Goal: Task Accomplishment & Management: Use online tool/utility

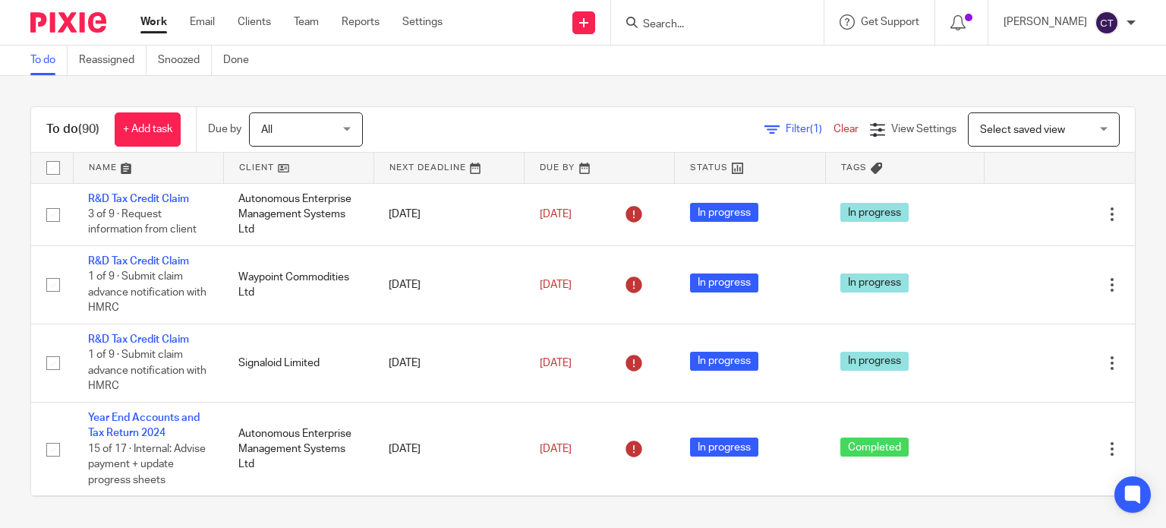
click at [683, 22] on input "Search" at bounding box center [710, 25] width 137 height 14
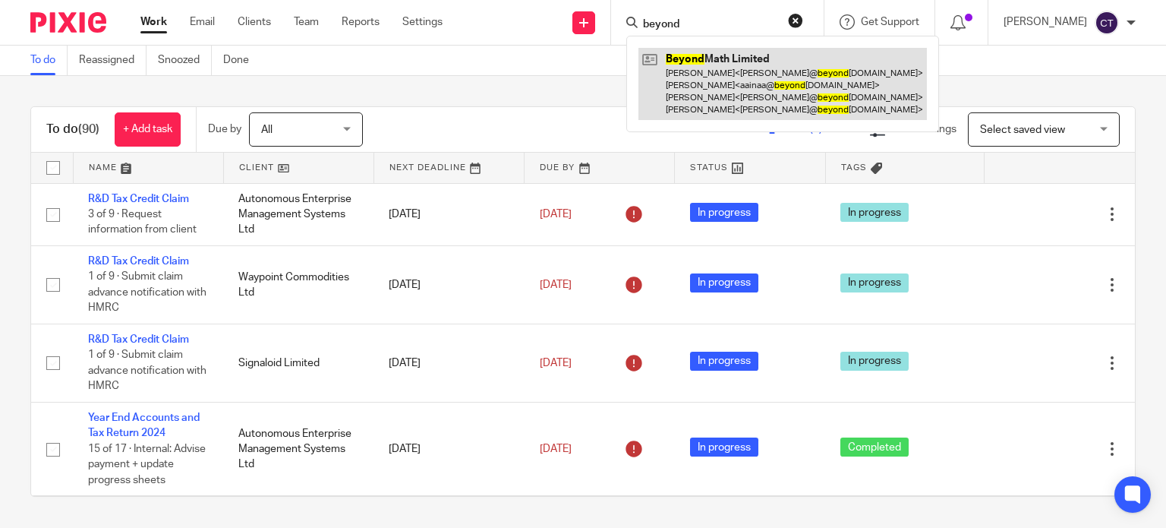
type input "beyond"
click at [693, 102] on link at bounding box center [783, 84] width 289 height 72
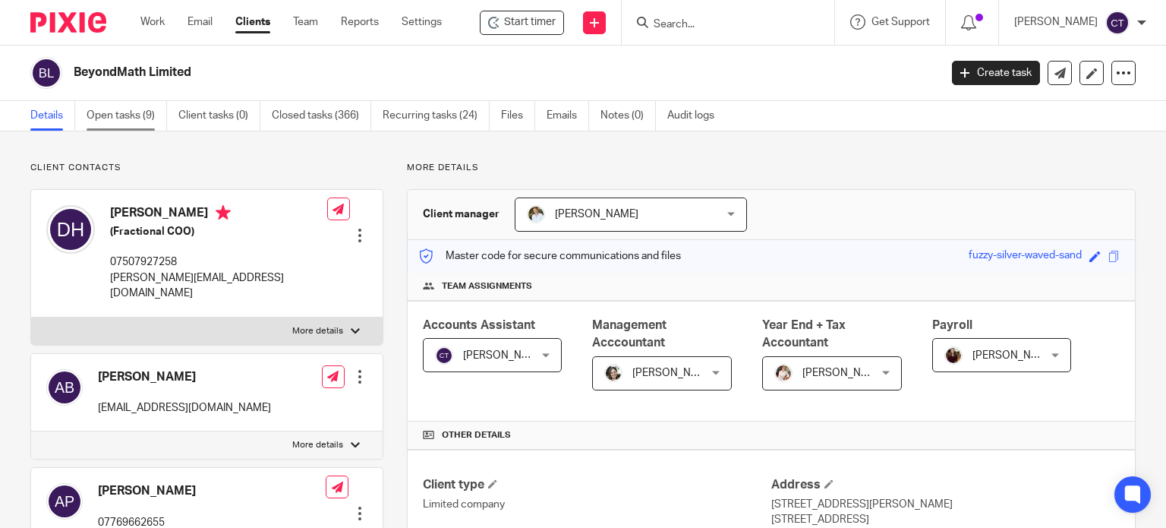
click at [114, 121] on link "Open tasks (9)" at bounding box center [127, 116] width 80 height 30
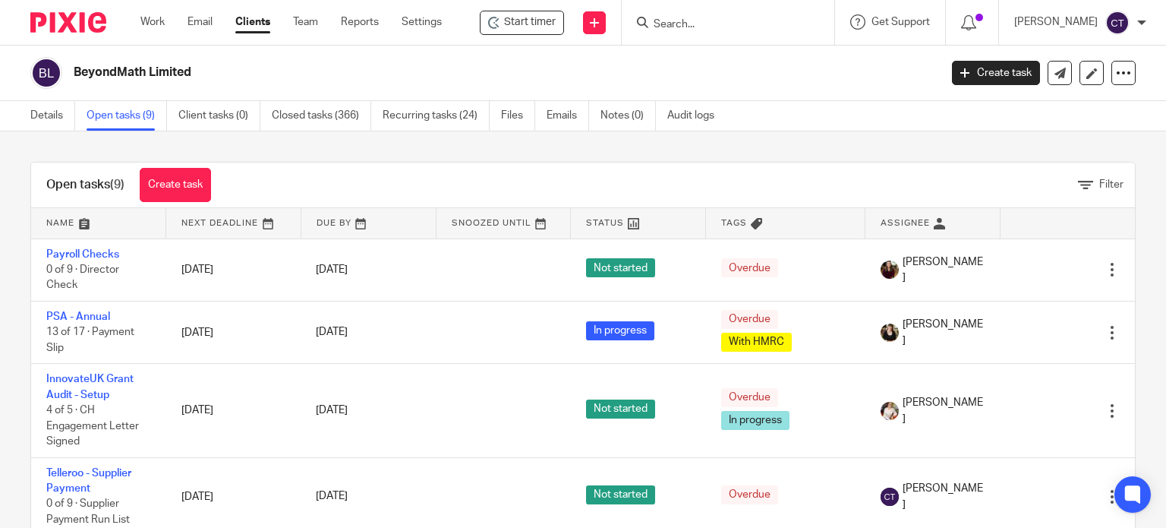
drag, startPoint x: 897, startPoint y: 217, endPoint x: 886, endPoint y: 218, distance: 10.7
click at [896, 218] on link at bounding box center [933, 223] width 134 height 30
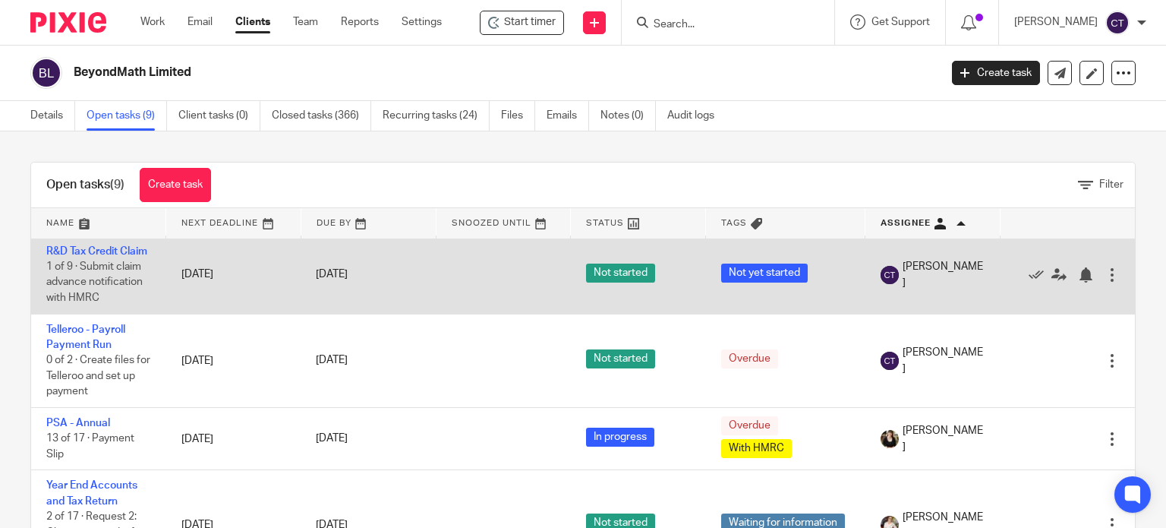
scroll to position [228, 0]
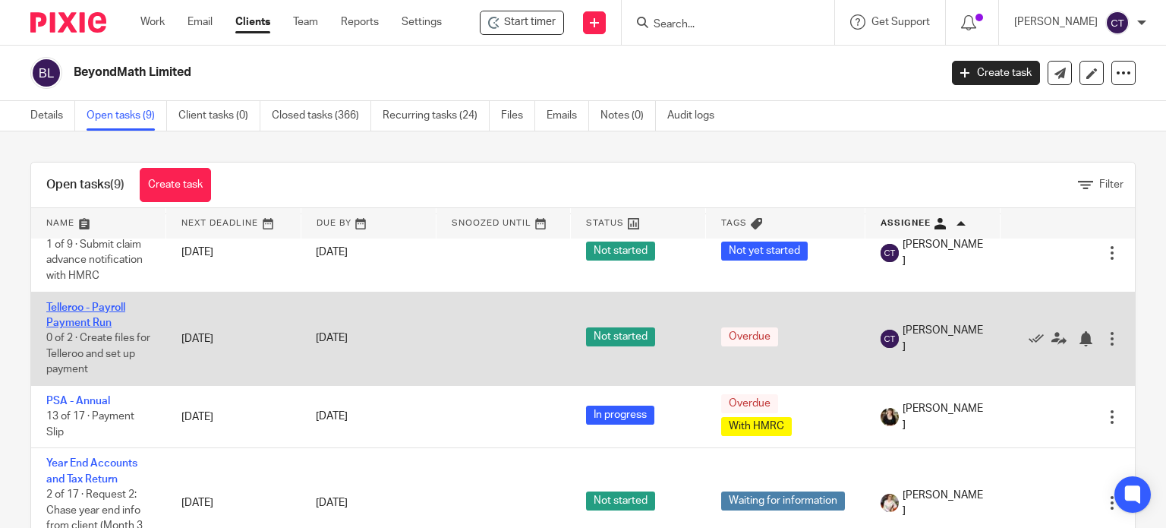
click at [61, 328] on link "Telleroo - Payroll Payment Run" at bounding box center [85, 315] width 79 height 26
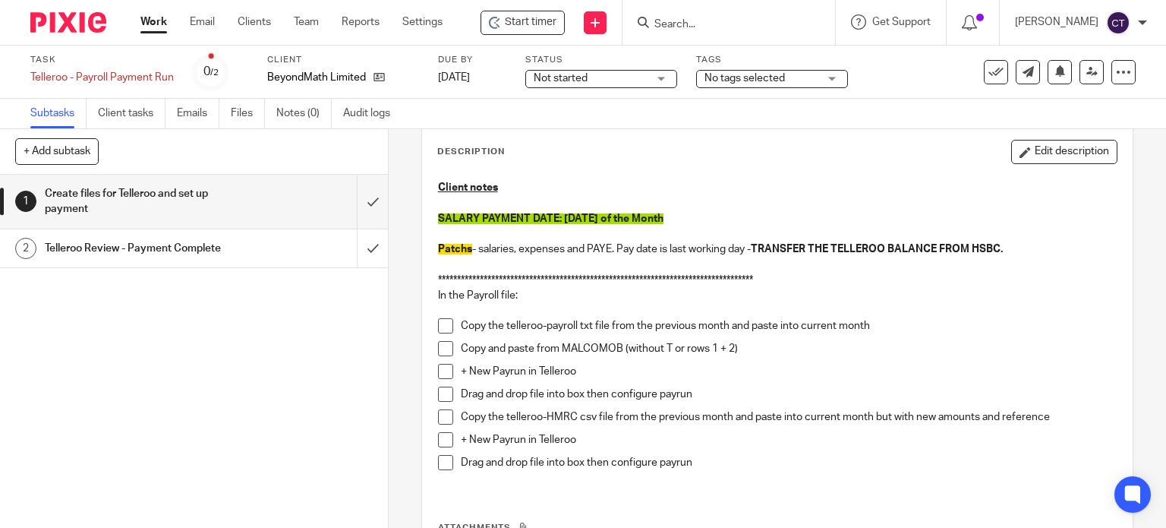
scroll to position [152, 0]
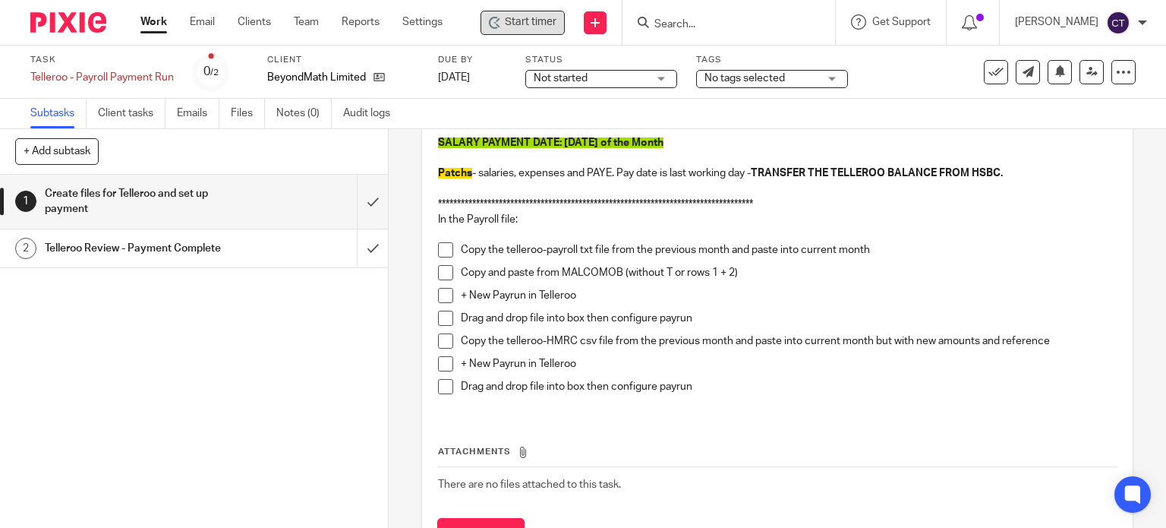
click at [527, 34] on div "Start timer" at bounding box center [523, 23] width 84 height 24
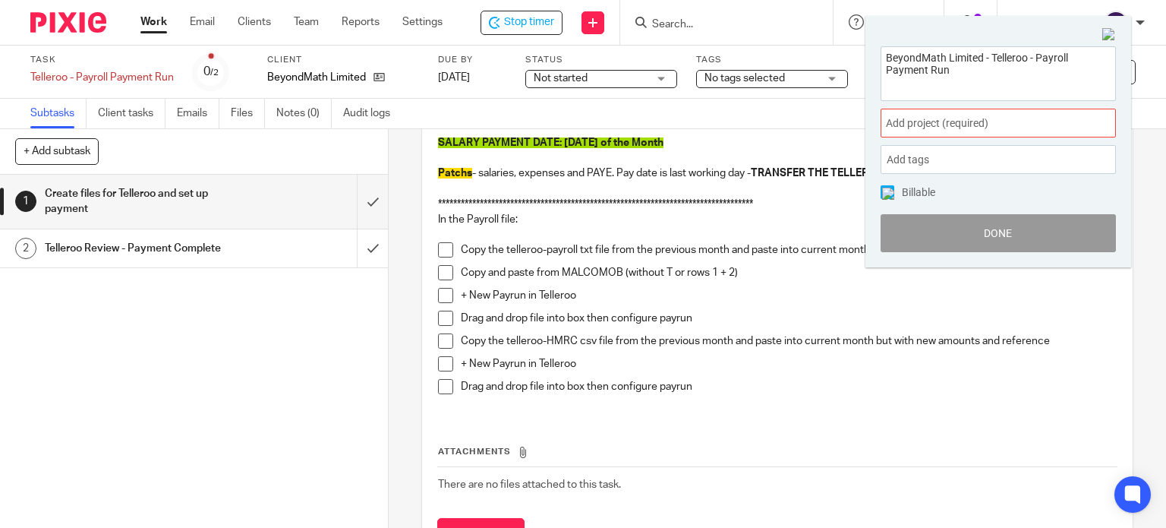
click at [929, 127] on span "Add project (required) :" at bounding box center [981, 123] width 191 height 16
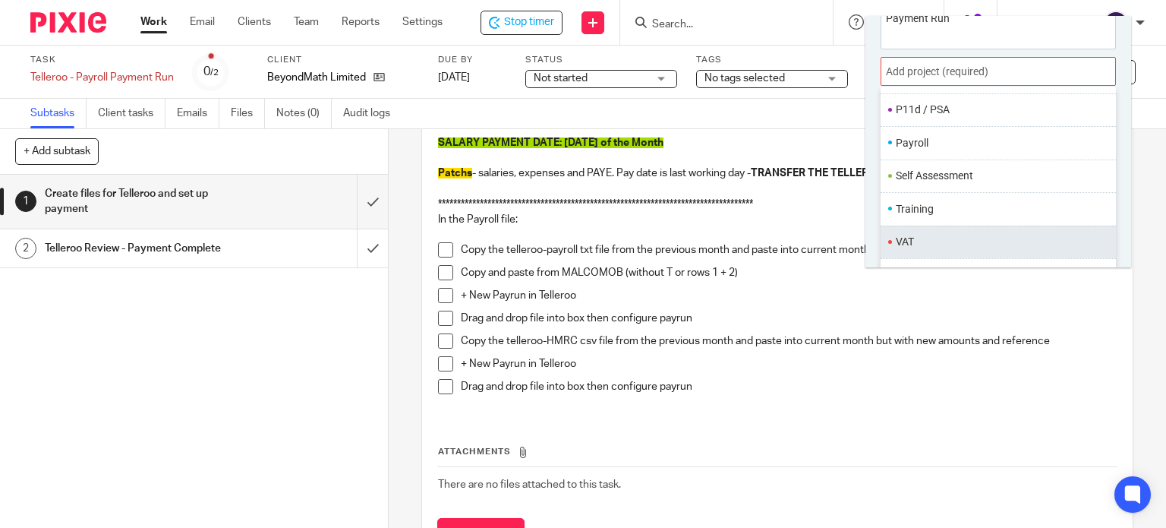
scroll to position [74, 0]
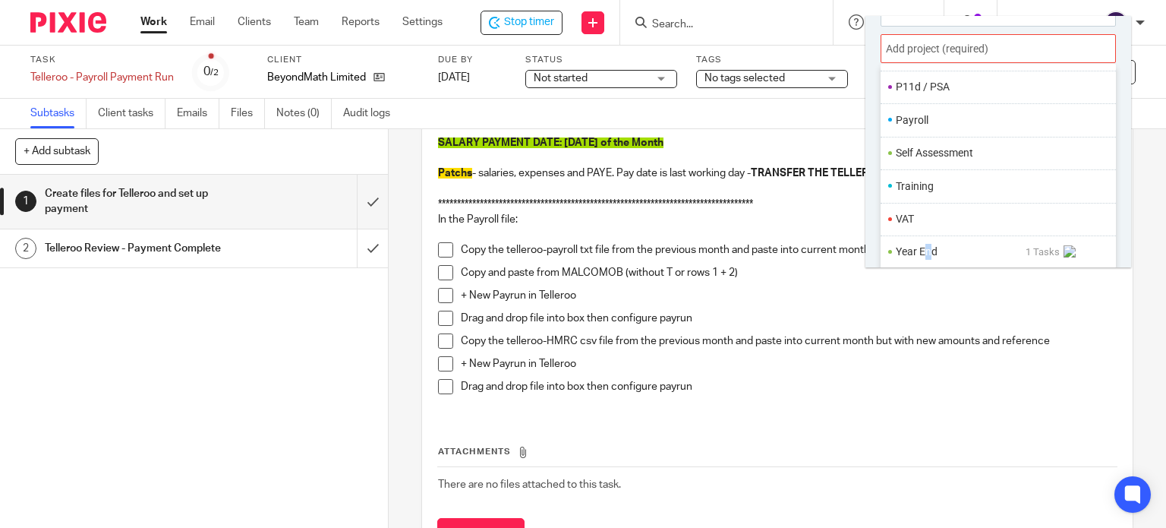
click at [926, 249] on li "Year End" at bounding box center [961, 252] width 130 height 16
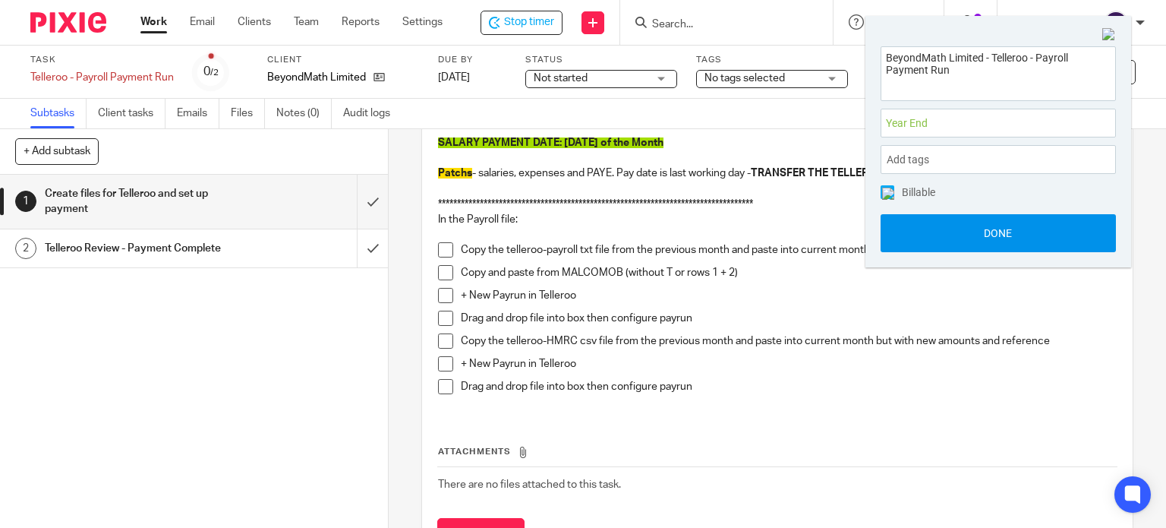
click at [914, 231] on button "Done" at bounding box center [998, 233] width 235 height 38
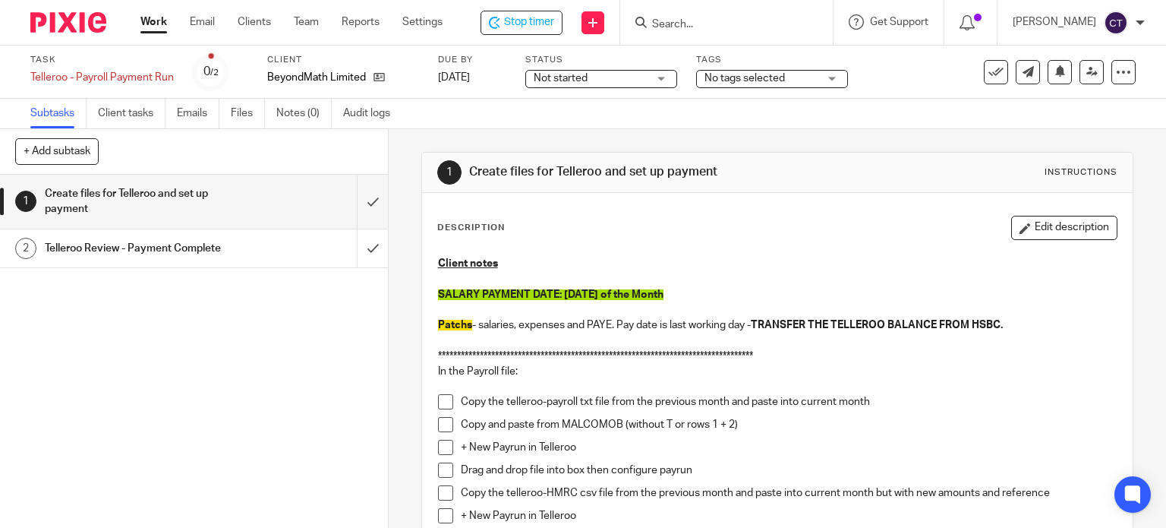
click at [442, 423] on span at bounding box center [445, 424] width 15 height 15
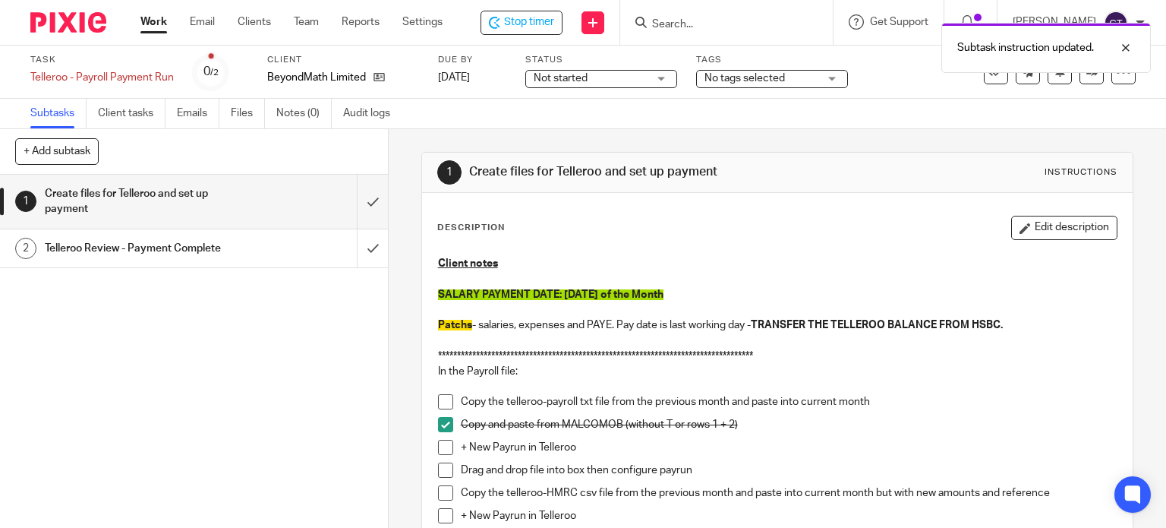
click at [439, 397] on span at bounding box center [445, 401] width 15 height 15
click at [438, 450] on span at bounding box center [445, 447] width 15 height 15
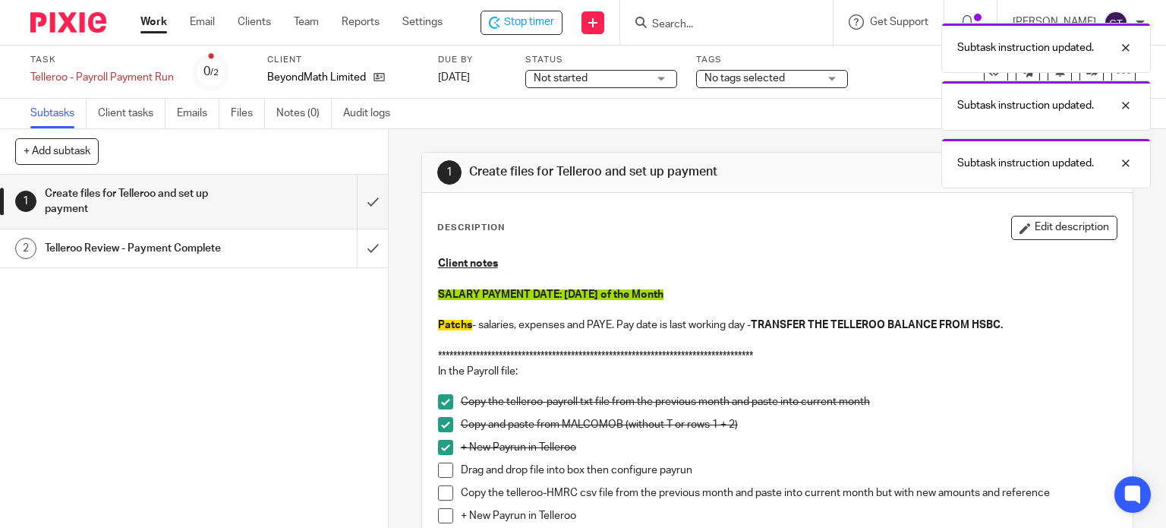
click at [440, 448] on span at bounding box center [445, 447] width 15 height 15
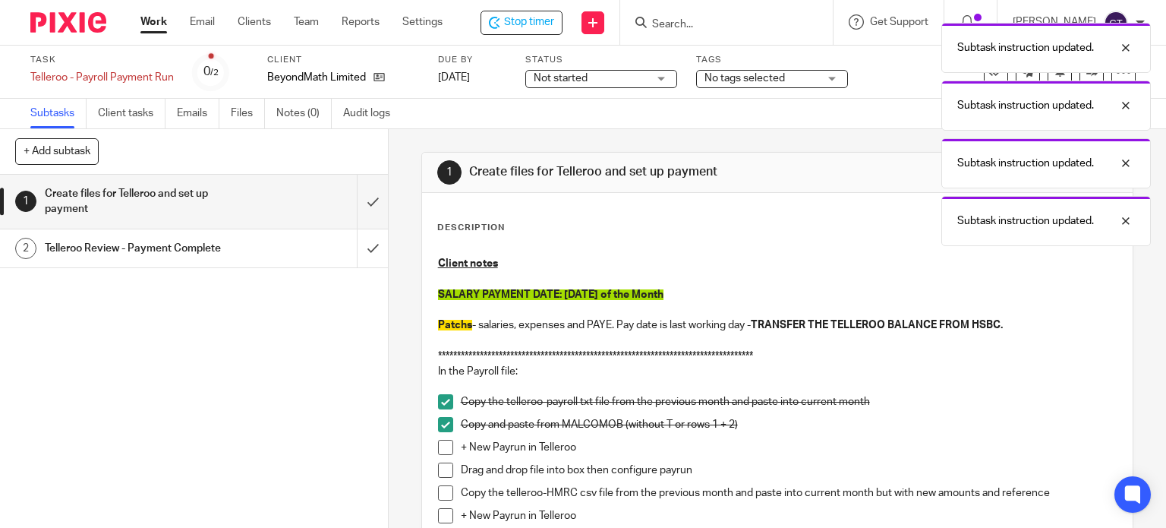
click at [440, 450] on span at bounding box center [445, 447] width 15 height 15
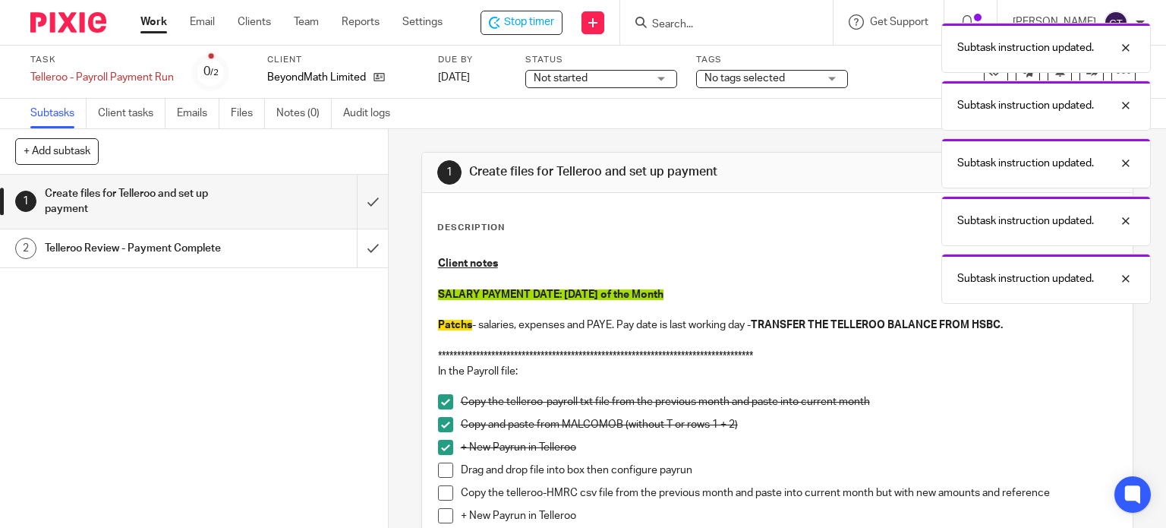
click at [438, 469] on span at bounding box center [445, 469] width 15 height 15
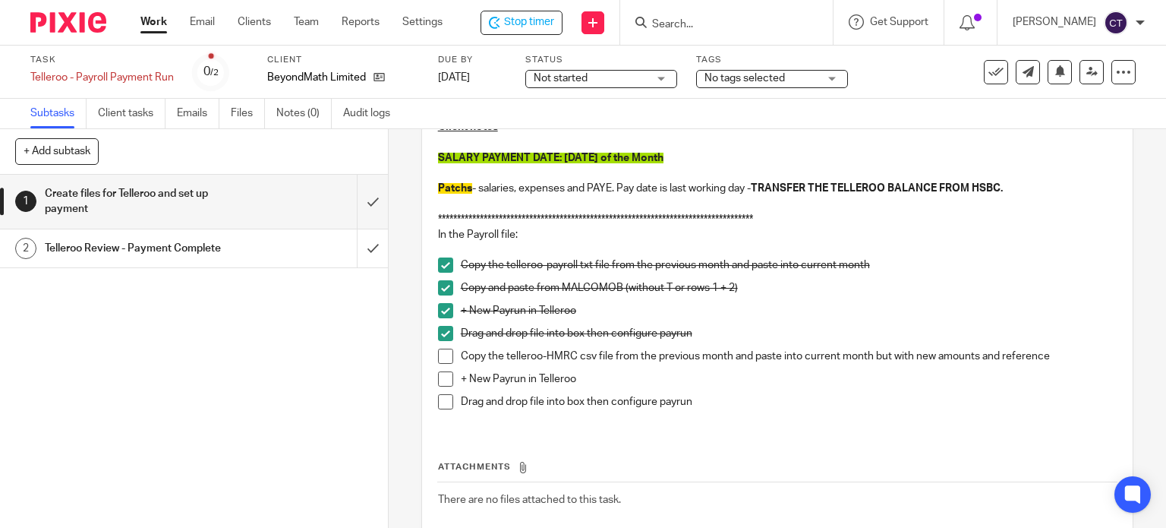
scroll to position [152, 0]
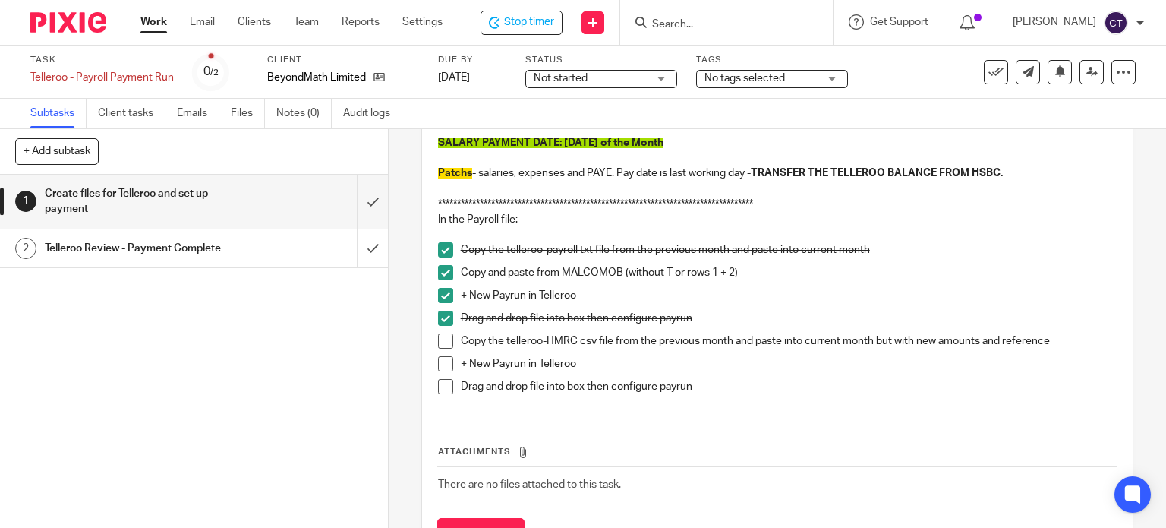
drag, startPoint x: 438, startPoint y: 342, endPoint x: 438, endPoint y: 353, distance: 11.4
click at [438, 342] on span at bounding box center [445, 340] width 15 height 15
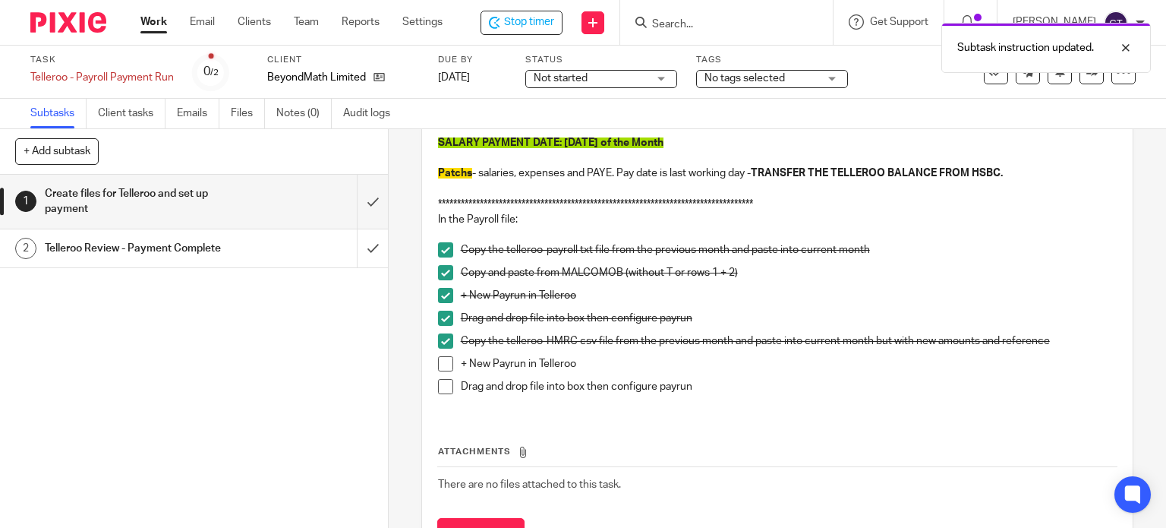
click at [439, 361] on span at bounding box center [445, 363] width 15 height 15
click at [444, 388] on span at bounding box center [445, 386] width 15 height 15
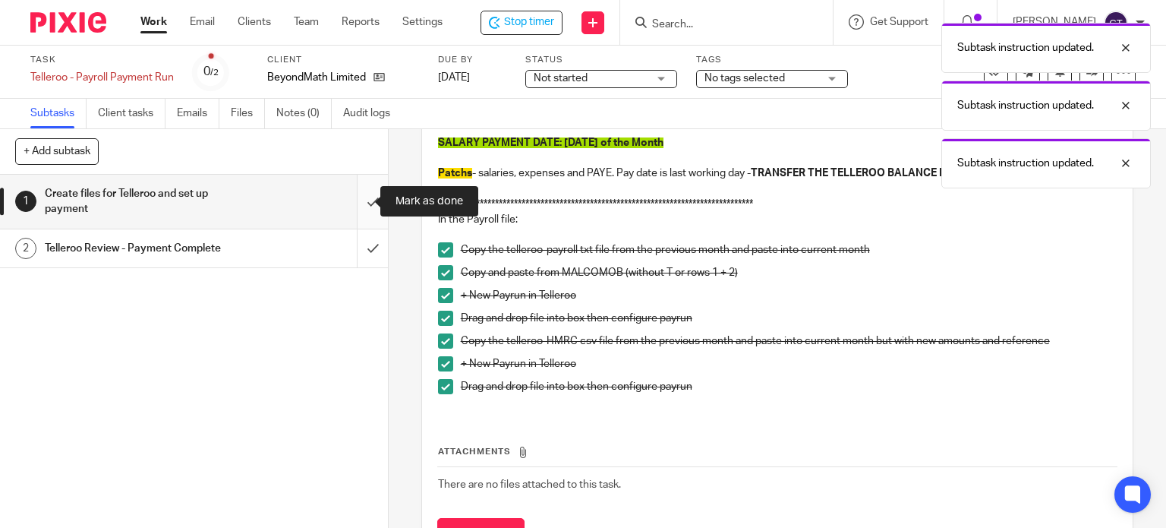
click at [357, 200] on input "submit" at bounding box center [194, 202] width 388 height 54
